Goal: Task Accomplishment & Management: Manage account settings

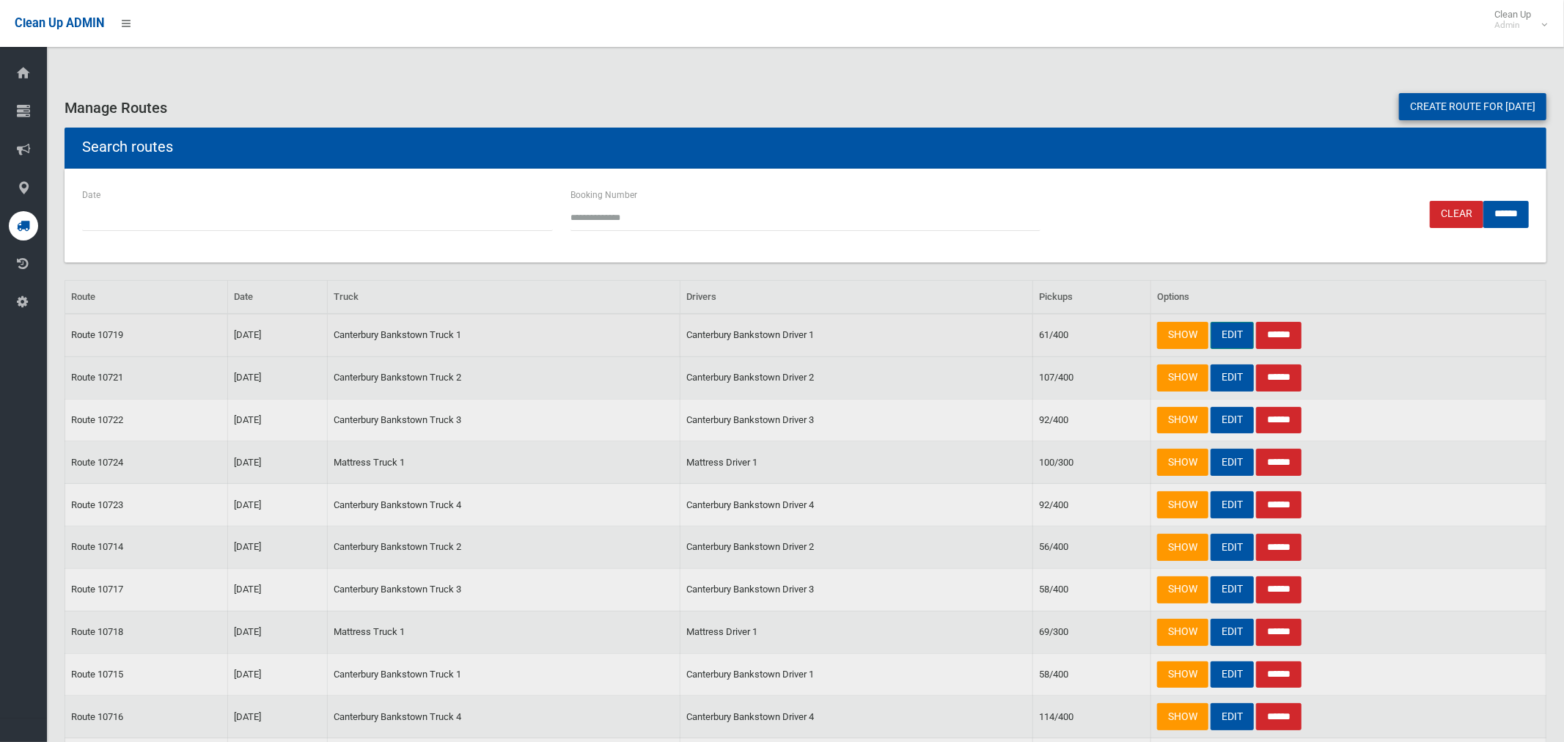
click at [1236, 329] on link "EDIT" at bounding box center [1232, 335] width 43 height 27
